Goal: Check status: Check status

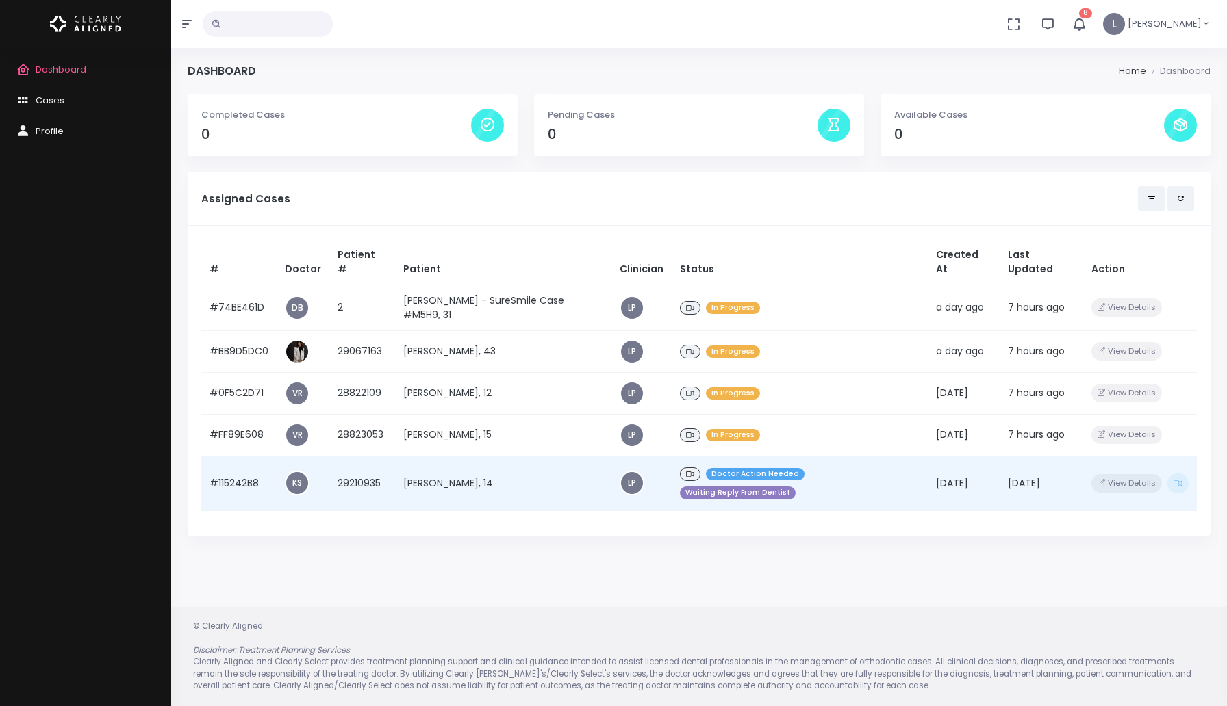
click at [427, 486] on td "[PERSON_NAME], 14" at bounding box center [503, 483] width 216 height 55
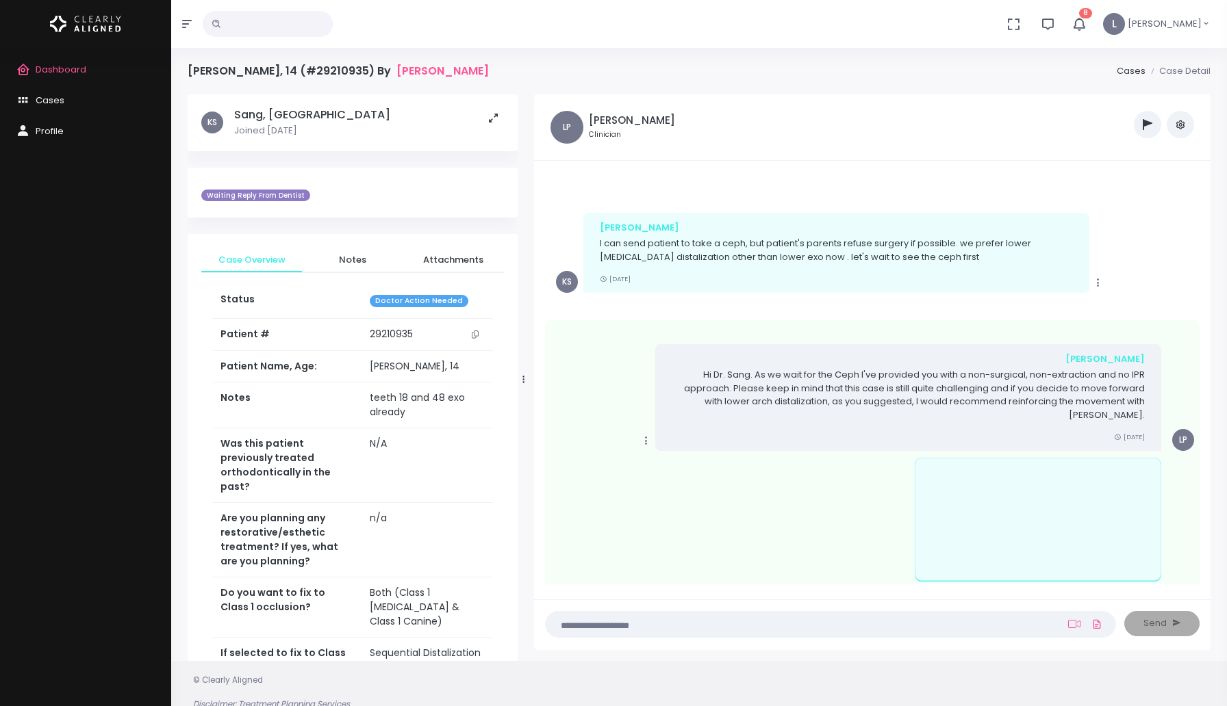
scroll to position [54, 0]
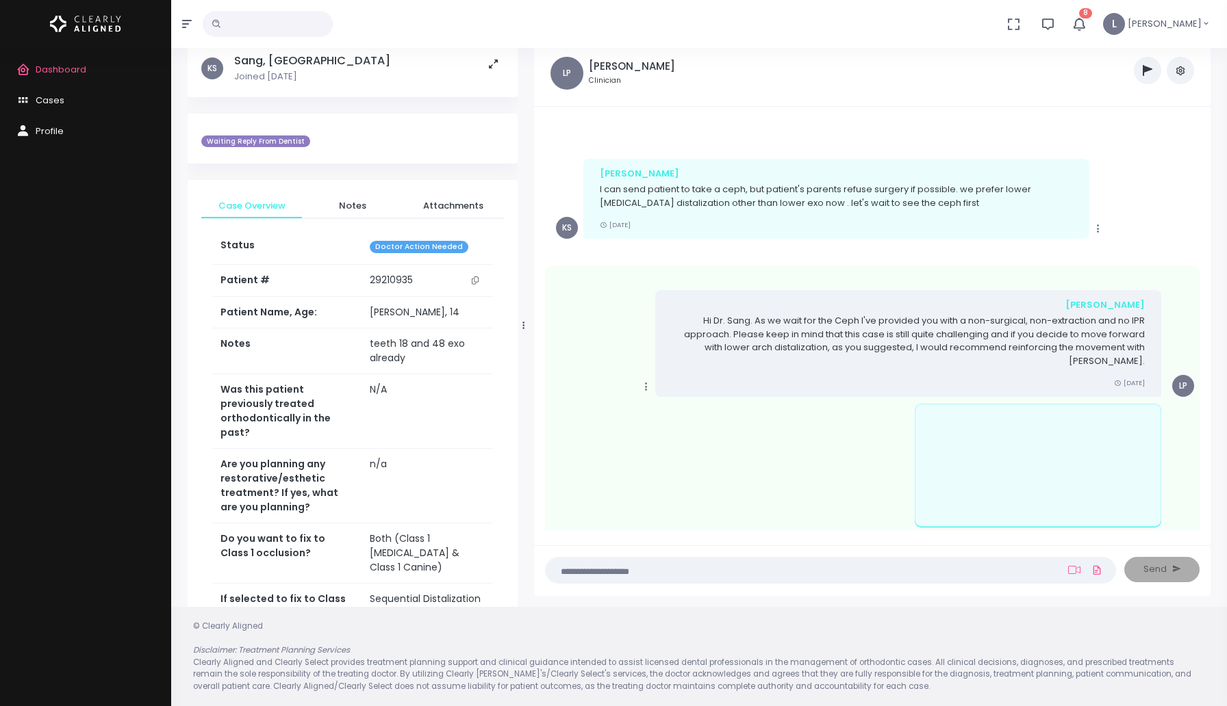
click at [58, 69] on span "Dashboard" at bounding box center [61, 69] width 51 height 13
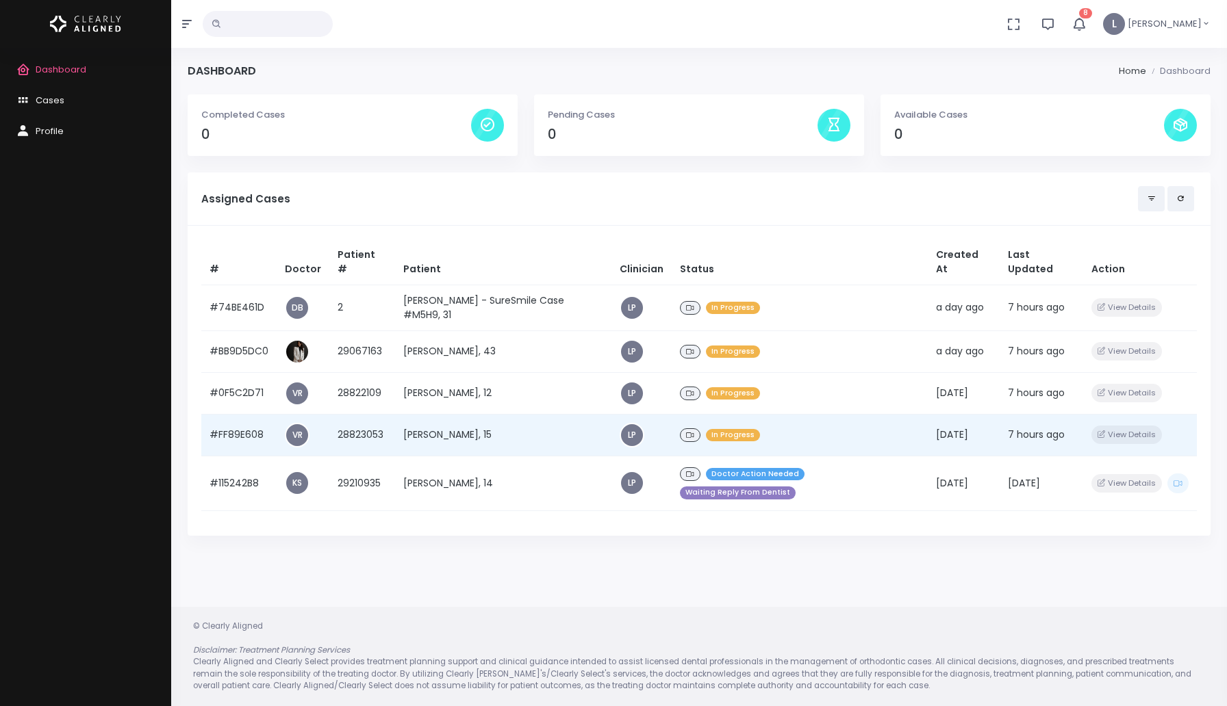
click at [439, 440] on td "[PERSON_NAME], 15" at bounding box center [503, 435] width 216 height 42
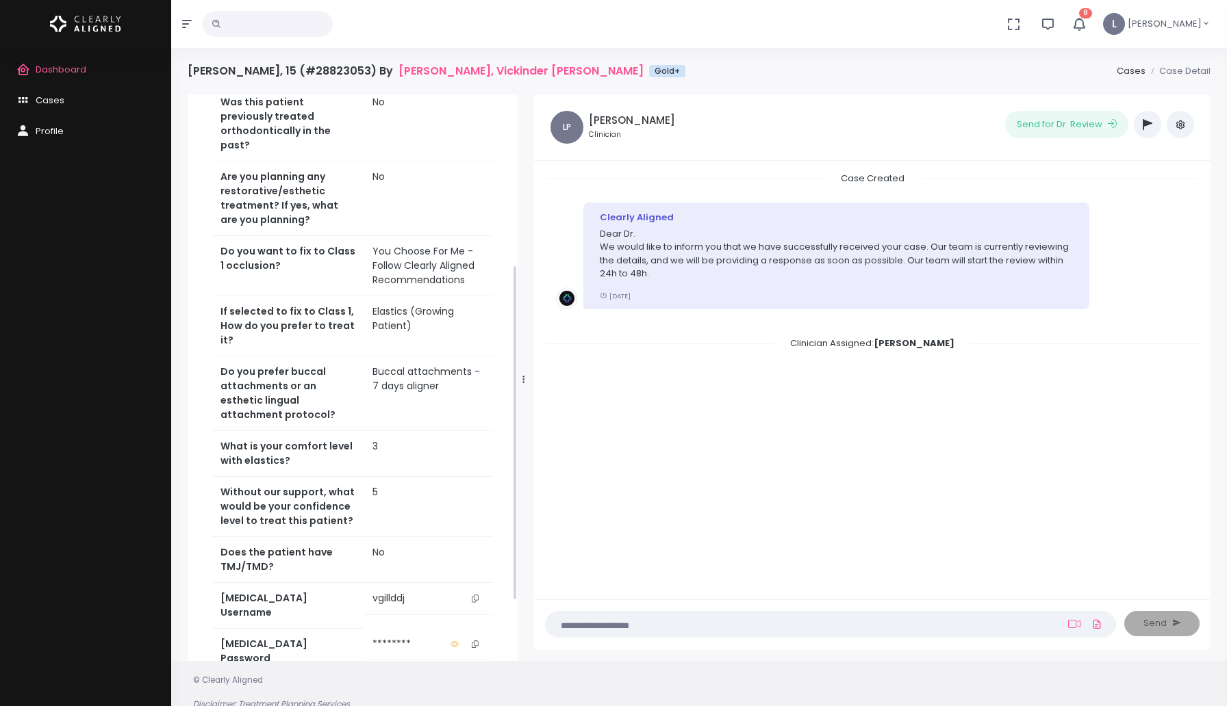
scroll to position [290, 0]
click at [474, 594] on icon "scrollable content" at bounding box center [475, 598] width 7 height 8
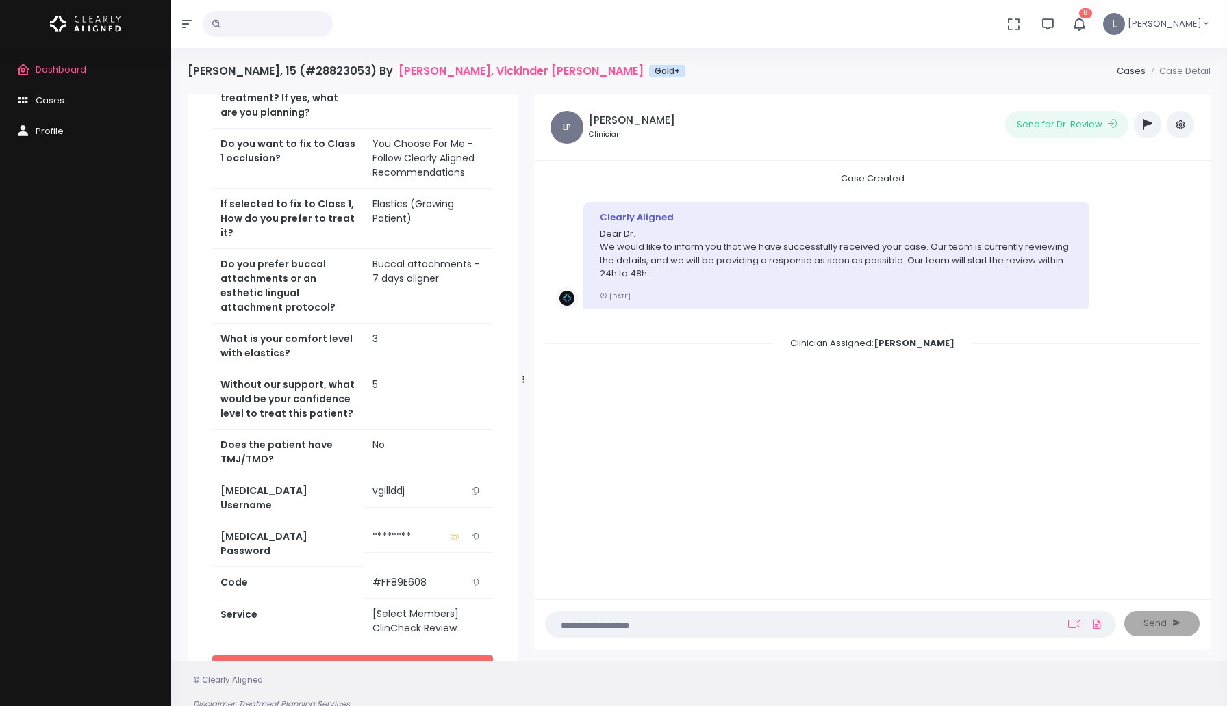
click at [362, 656] on link "Access Service" at bounding box center [352, 668] width 281 height 25
